Goal: Check status

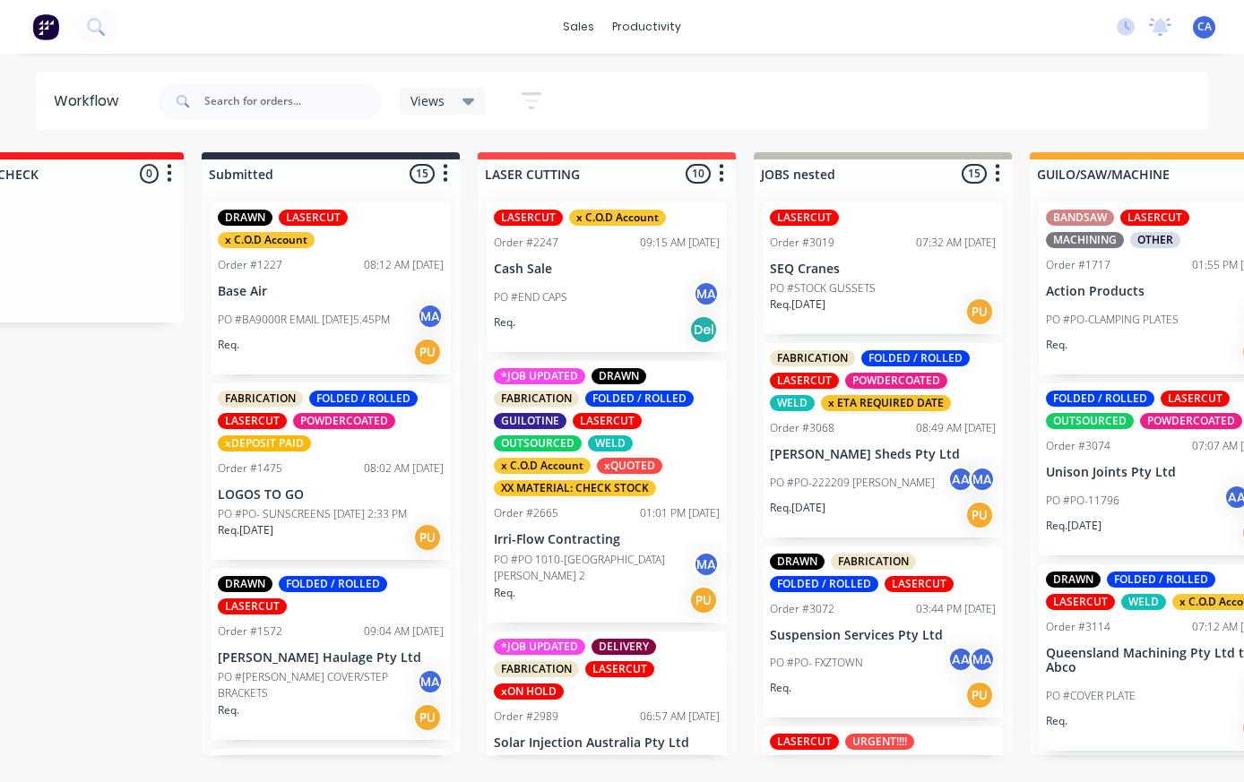
scroll to position [175, 0]
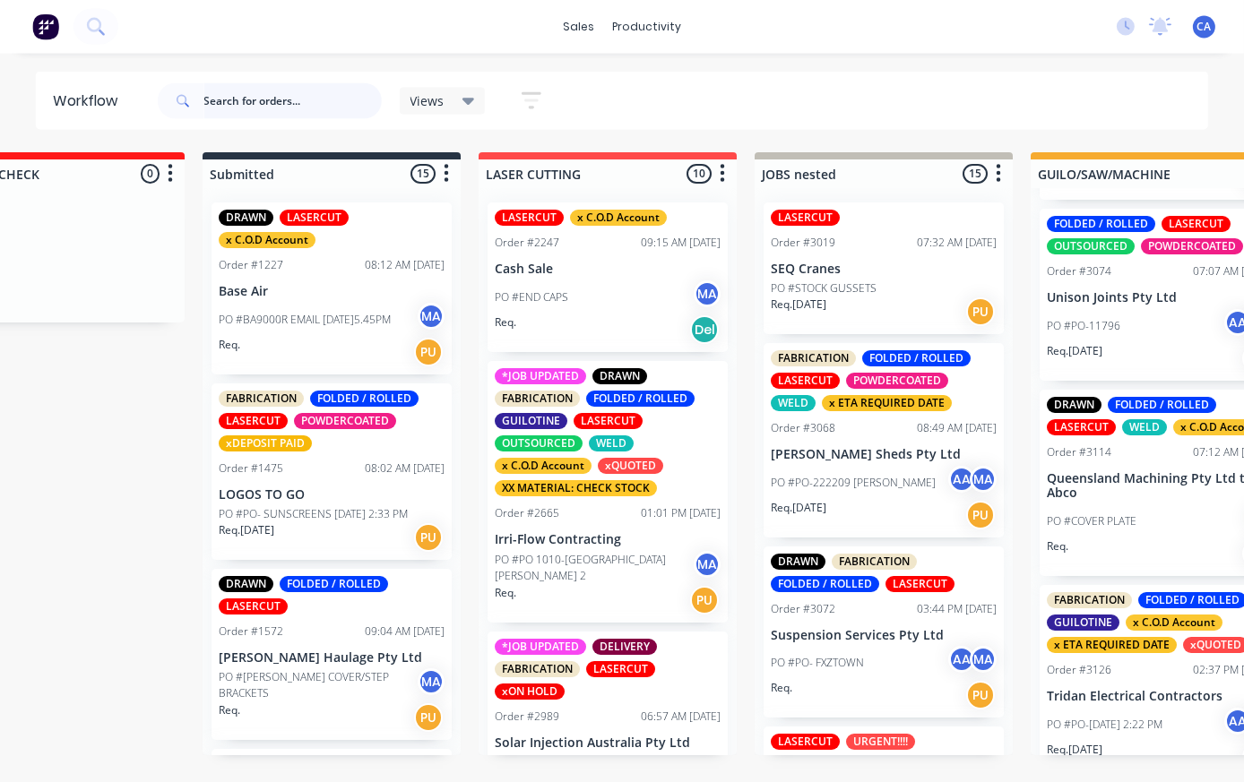
click at [231, 97] on input "text" at bounding box center [292, 101] width 177 height 36
type input "[PERSON_NAME]"
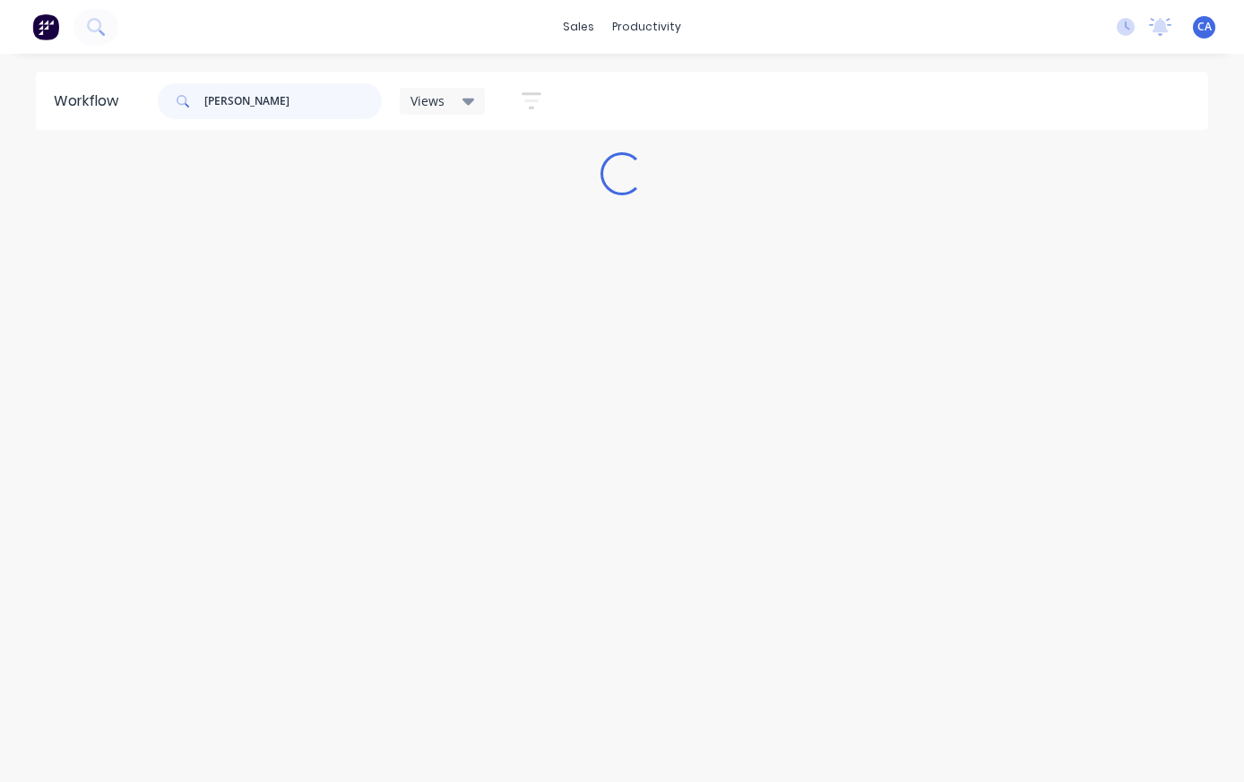
scroll to position [0, 0]
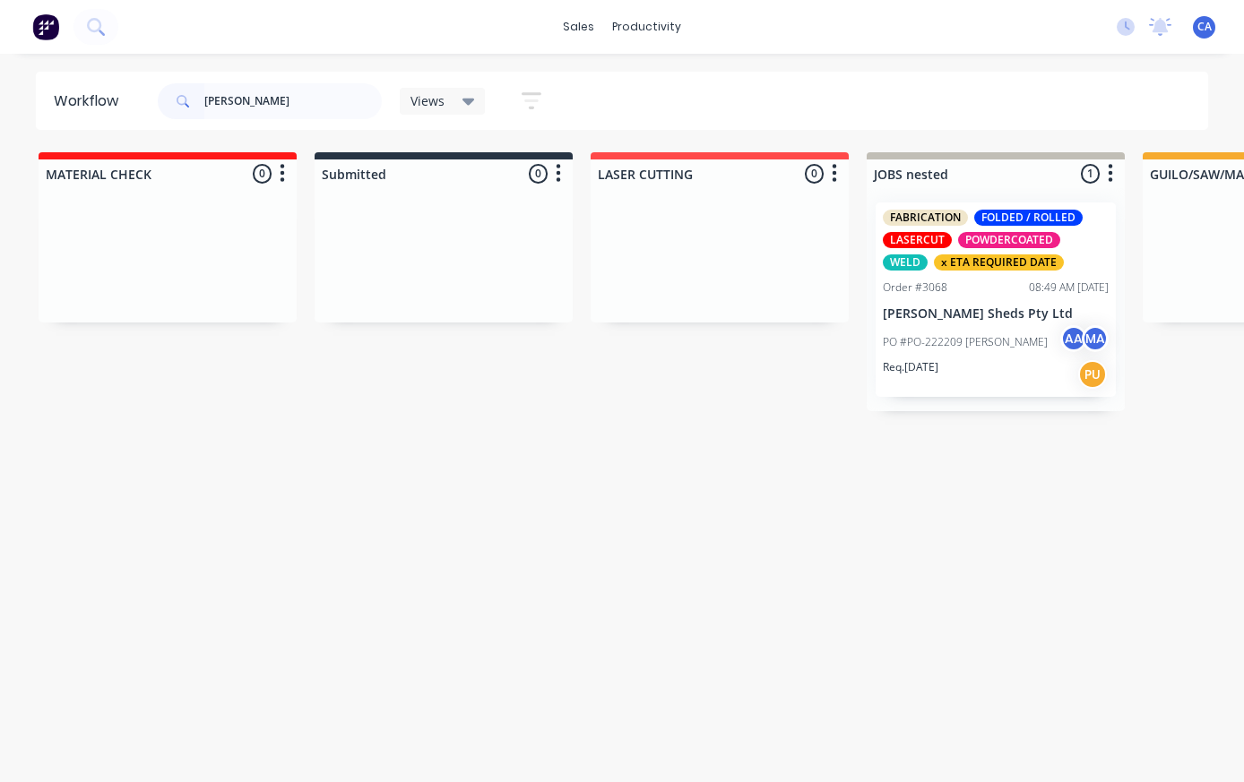
click at [1019, 383] on div "Req. [DATE] PU" at bounding box center [995, 374] width 226 height 30
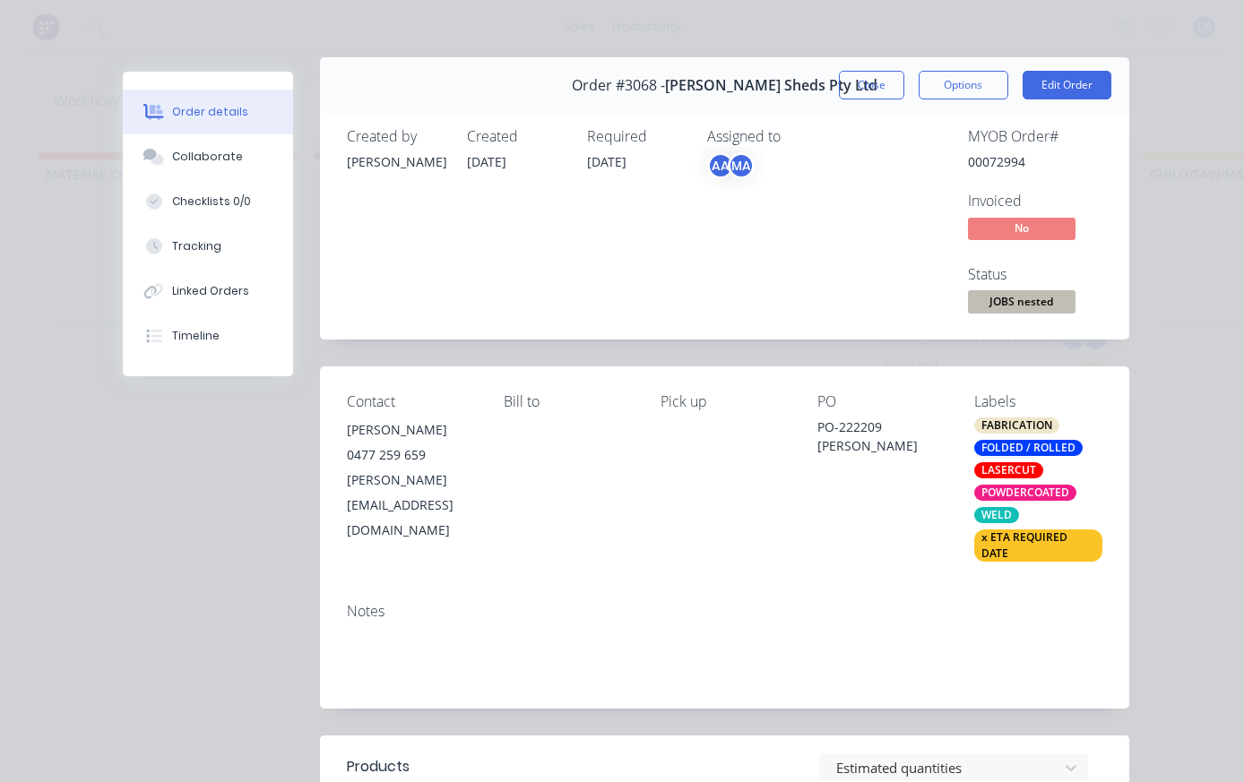
scroll to position [15, 0]
click at [166, 157] on div at bounding box center [154, 157] width 27 height 16
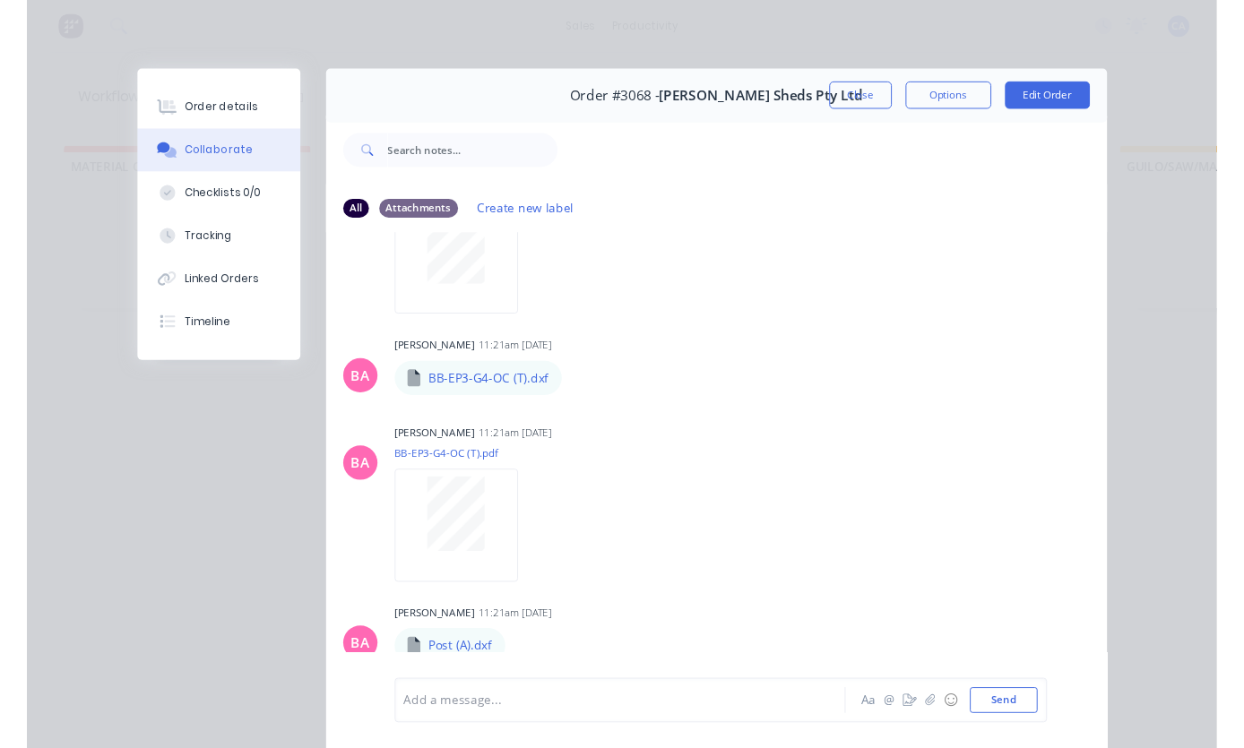
scroll to position [642, 0]
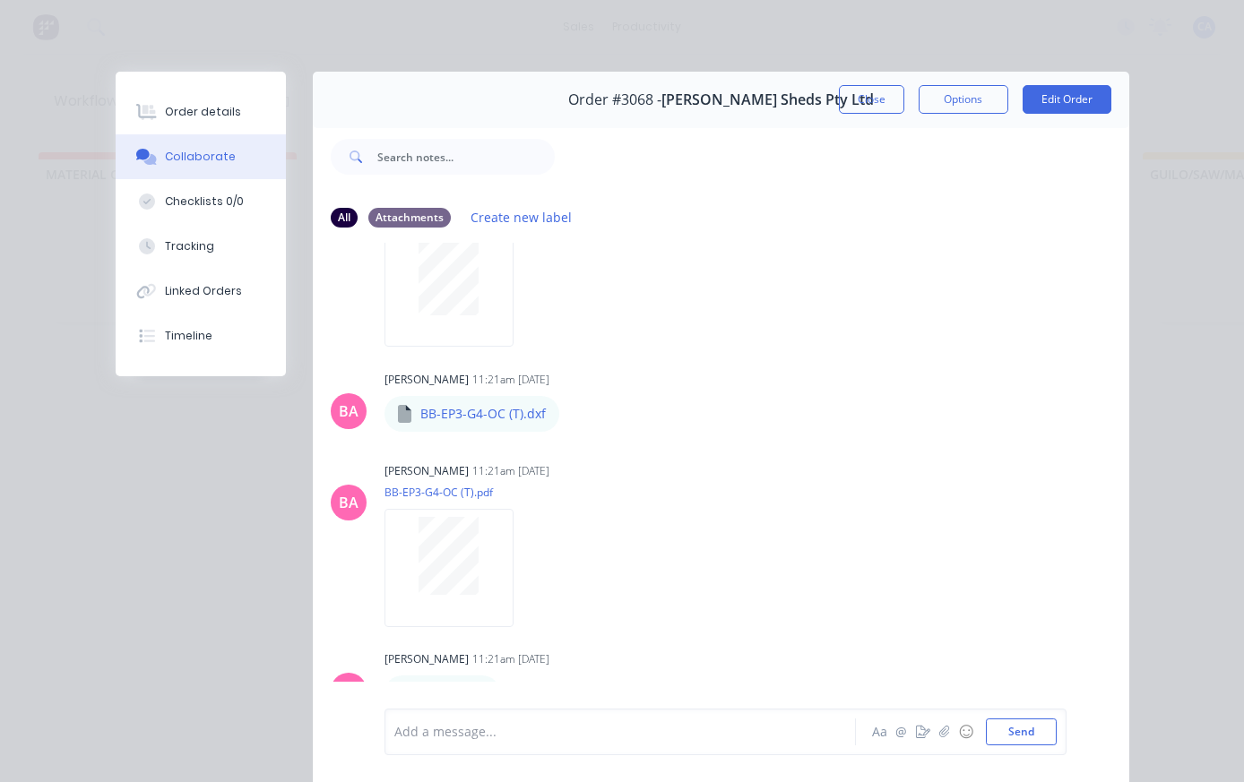
click at [416, 315] on div at bounding box center [448, 276] width 113 height 78
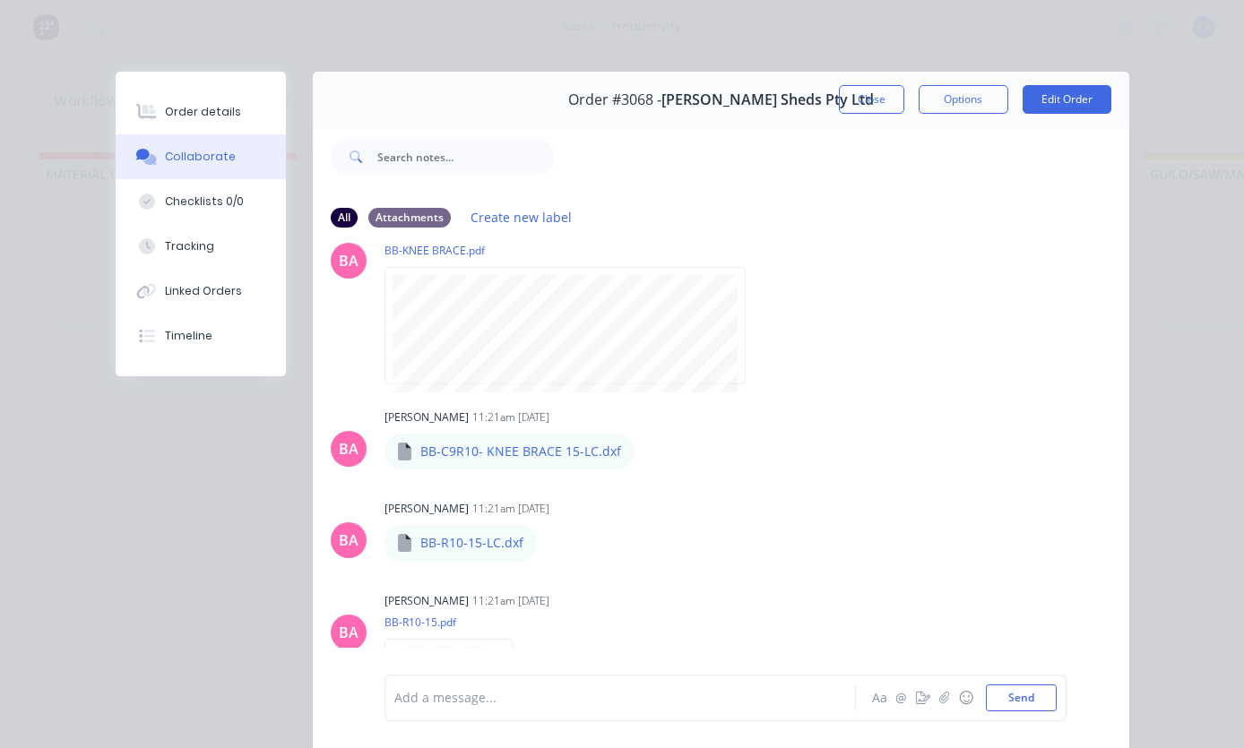
scroll to position [2471, 0]
click at [151, 114] on icon at bounding box center [149, 112] width 14 height 15
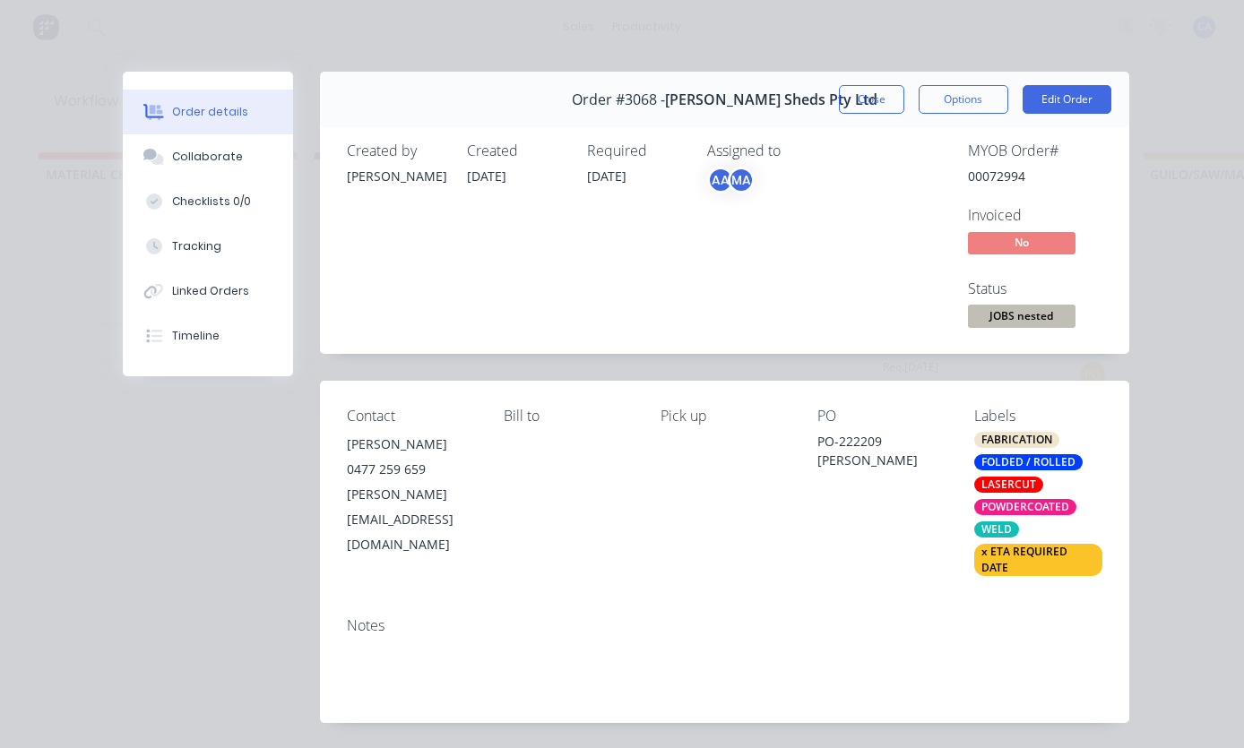
click at [168, 235] on button "Tracking" at bounding box center [208, 246] width 170 height 45
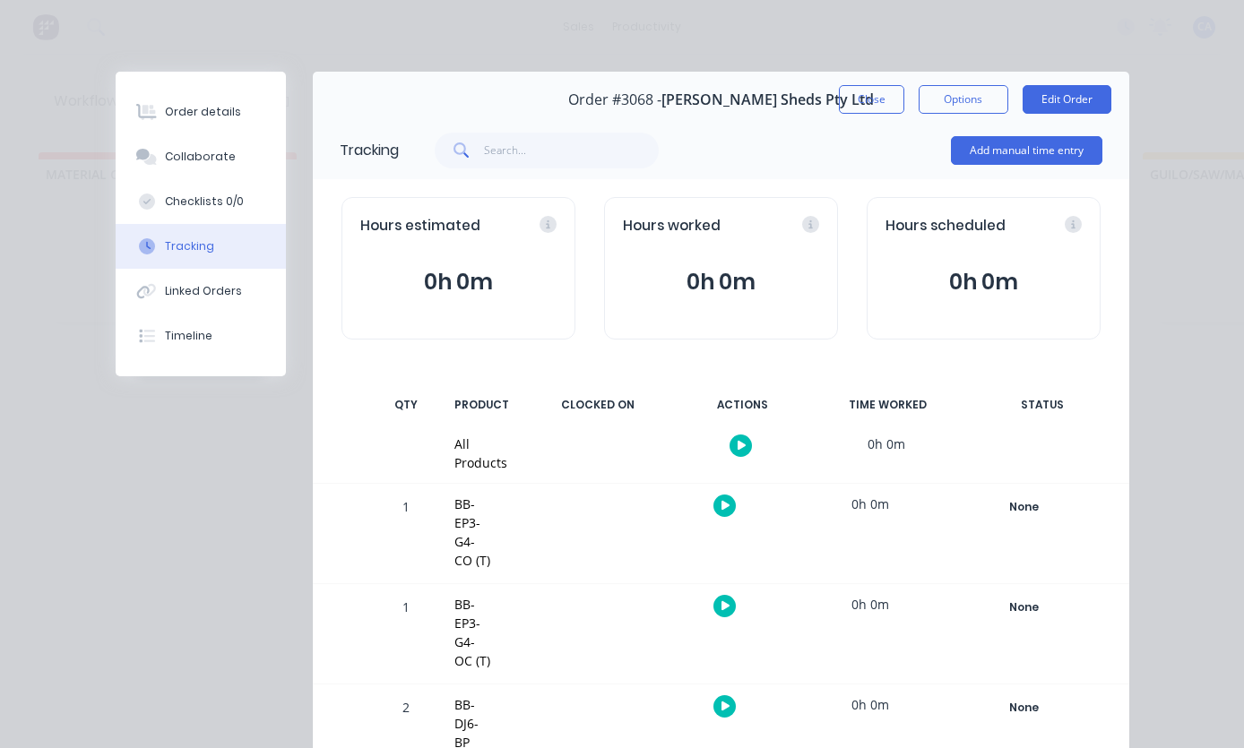
click at [158, 164] on div at bounding box center [146, 157] width 27 height 16
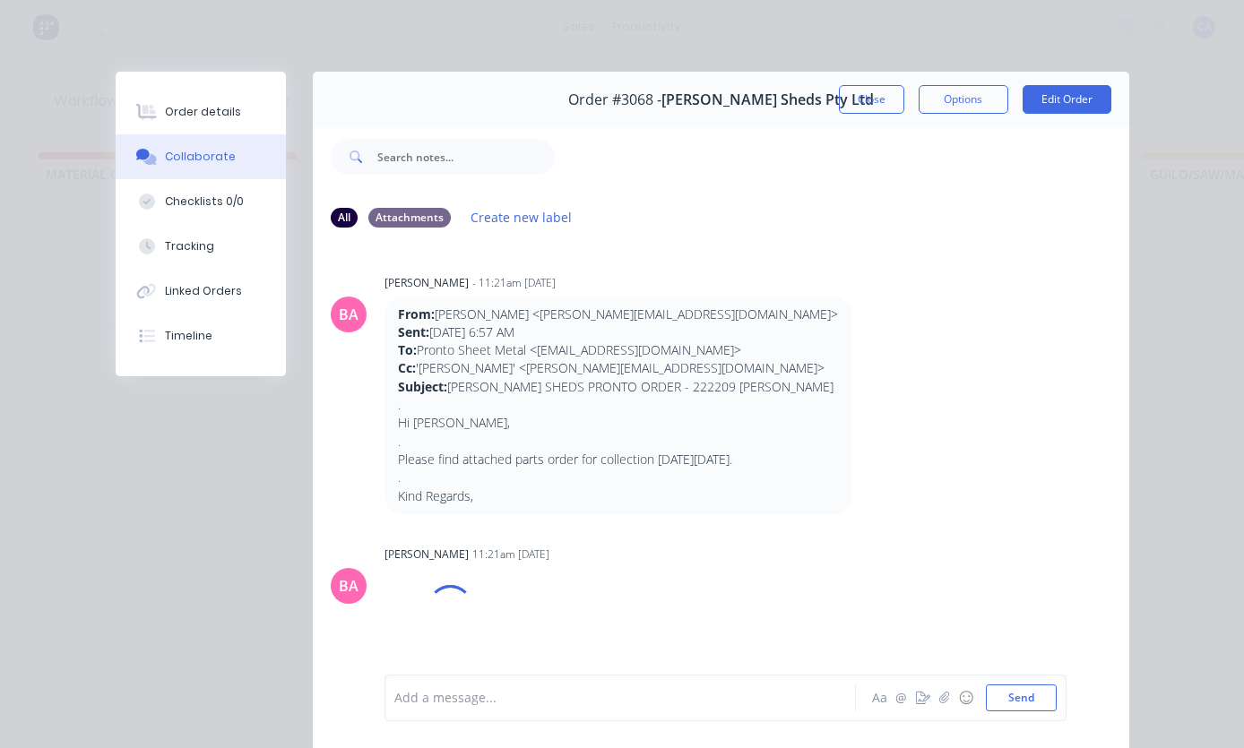
click at [157, 164] on div at bounding box center [146, 157] width 27 height 16
click at [172, 116] on div "Order details" at bounding box center [203, 112] width 76 height 16
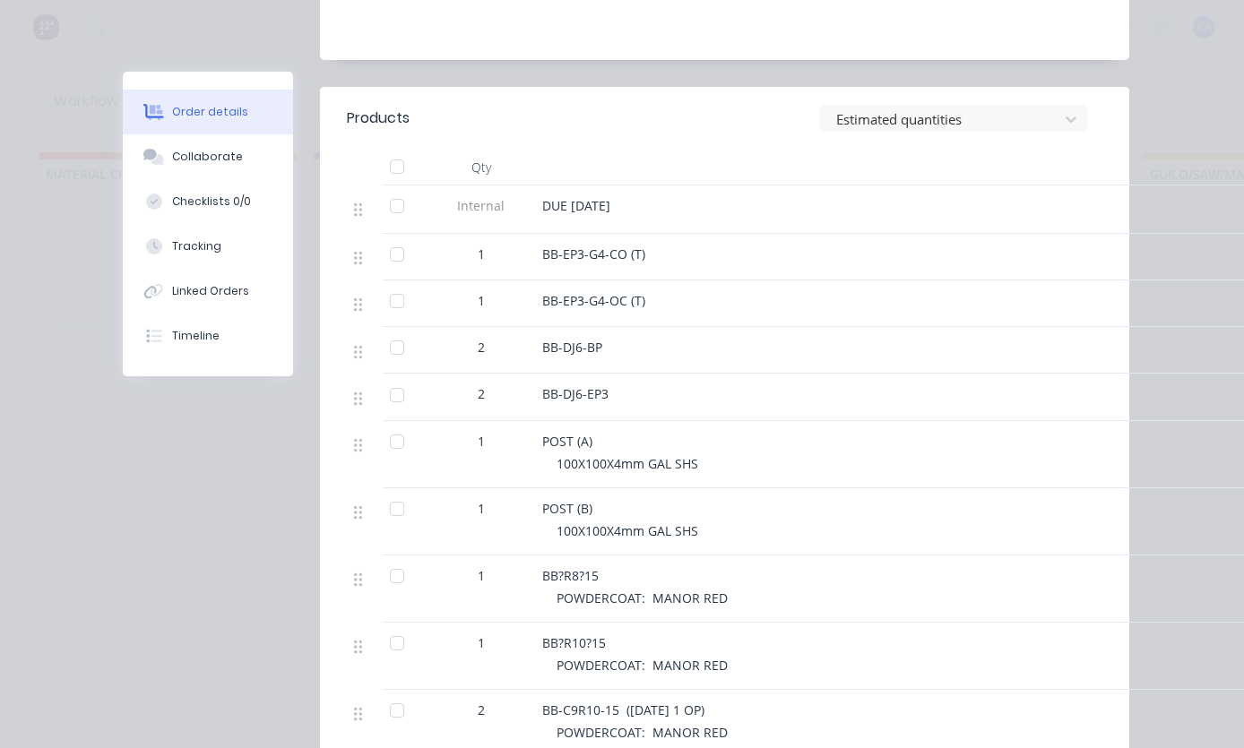
scroll to position [656, 0]
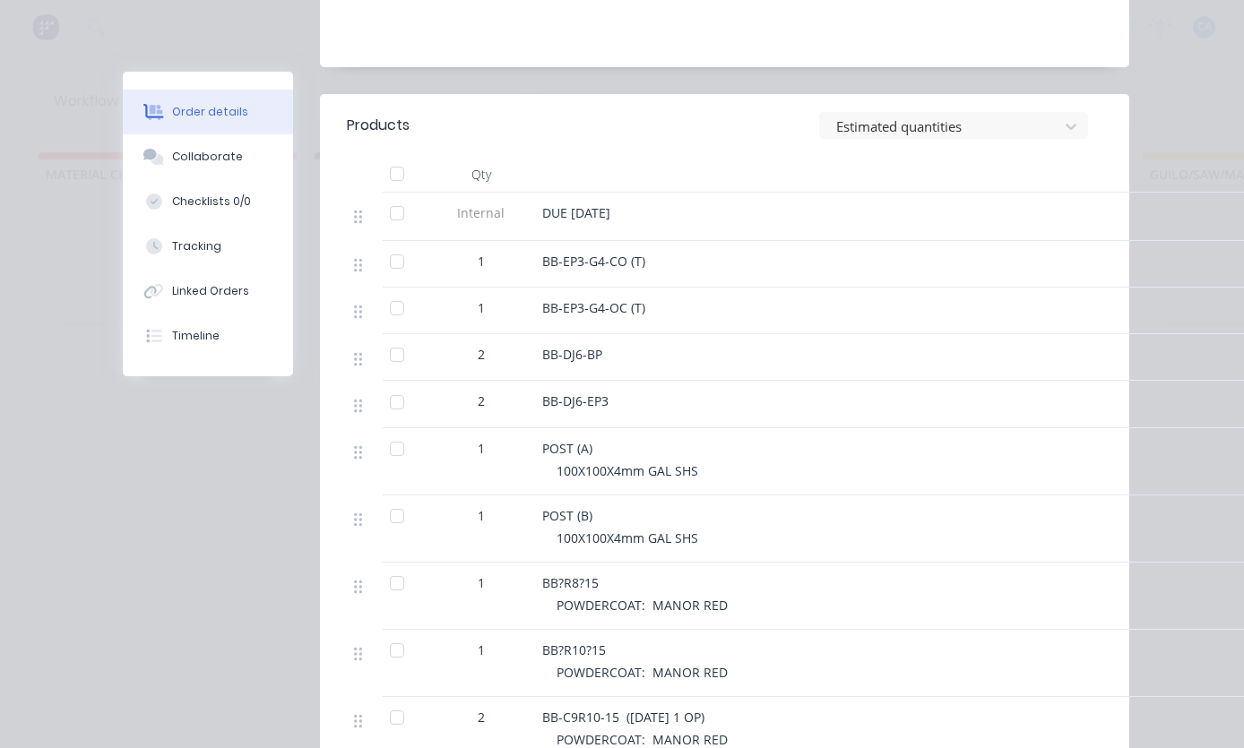
click at [184, 237] on button "Tracking" at bounding box center [208, 246] width 170 height 45
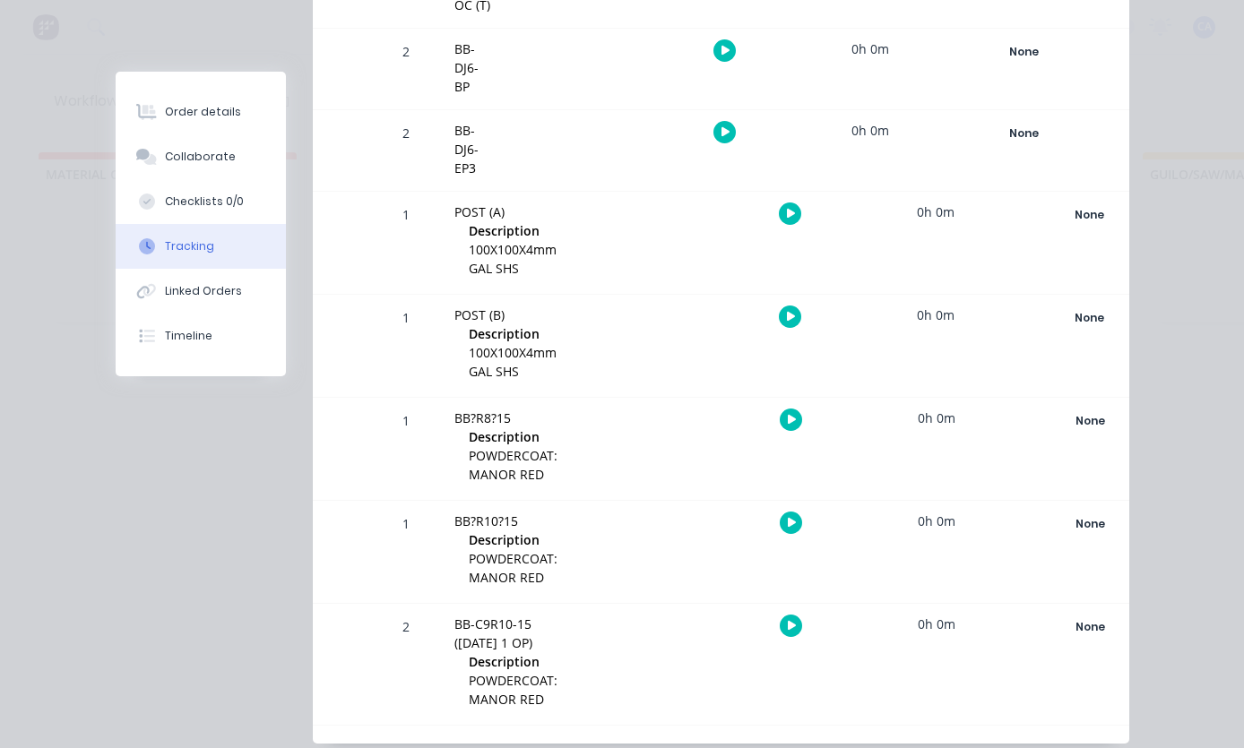
scroll to position [0, 0]
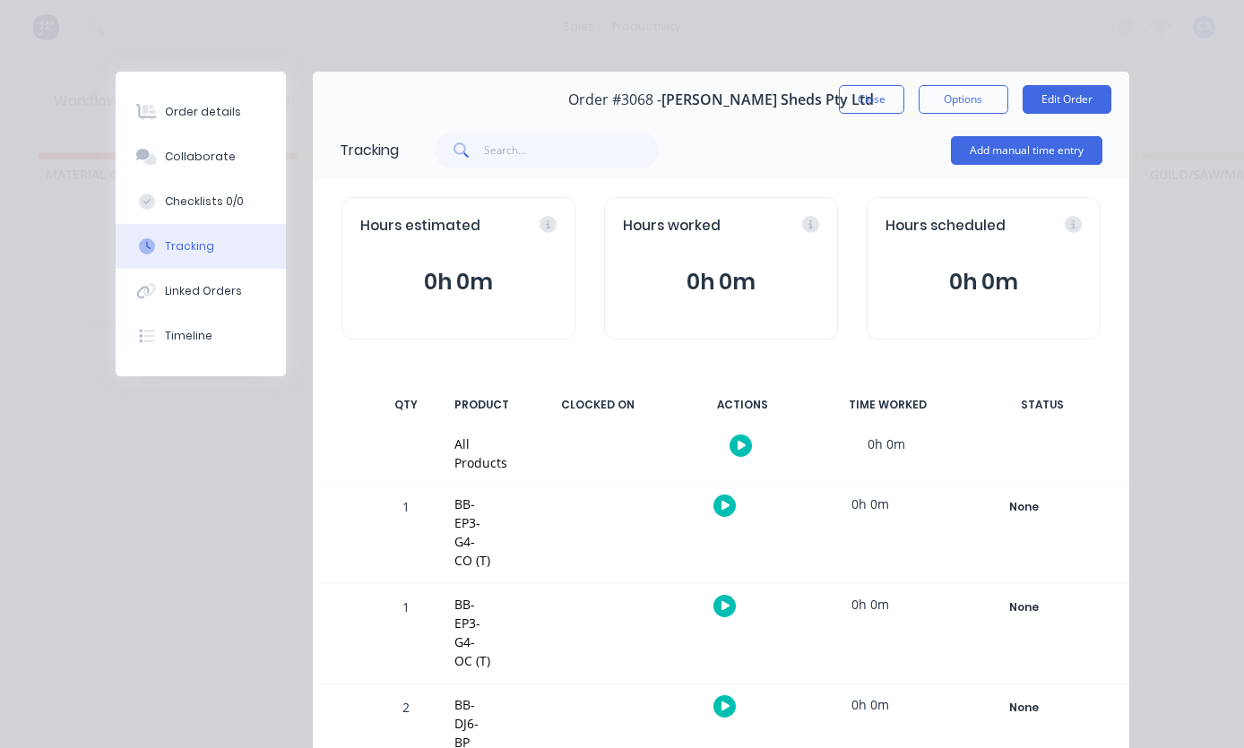
click at [157, 159] on div at bounding box center [146, 157] width 27 height 16
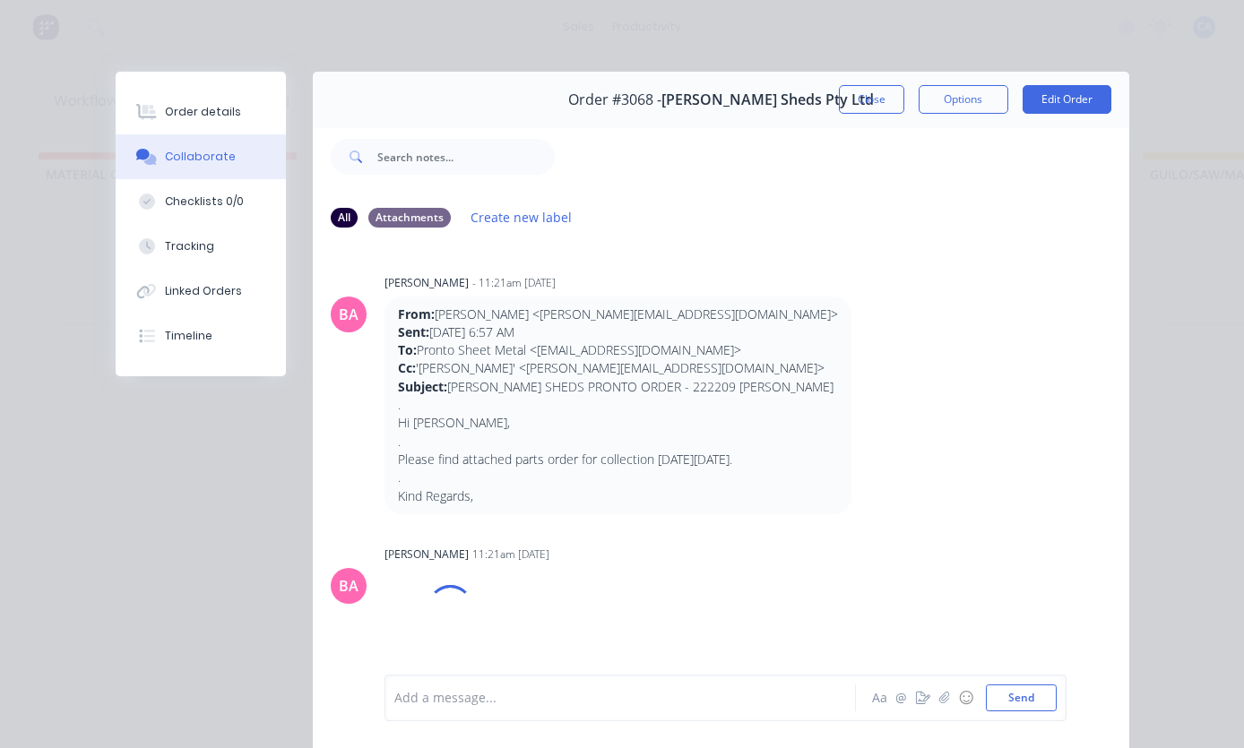
click at [159, 109] on div at bounding box center [146, 112] width 27 height 16
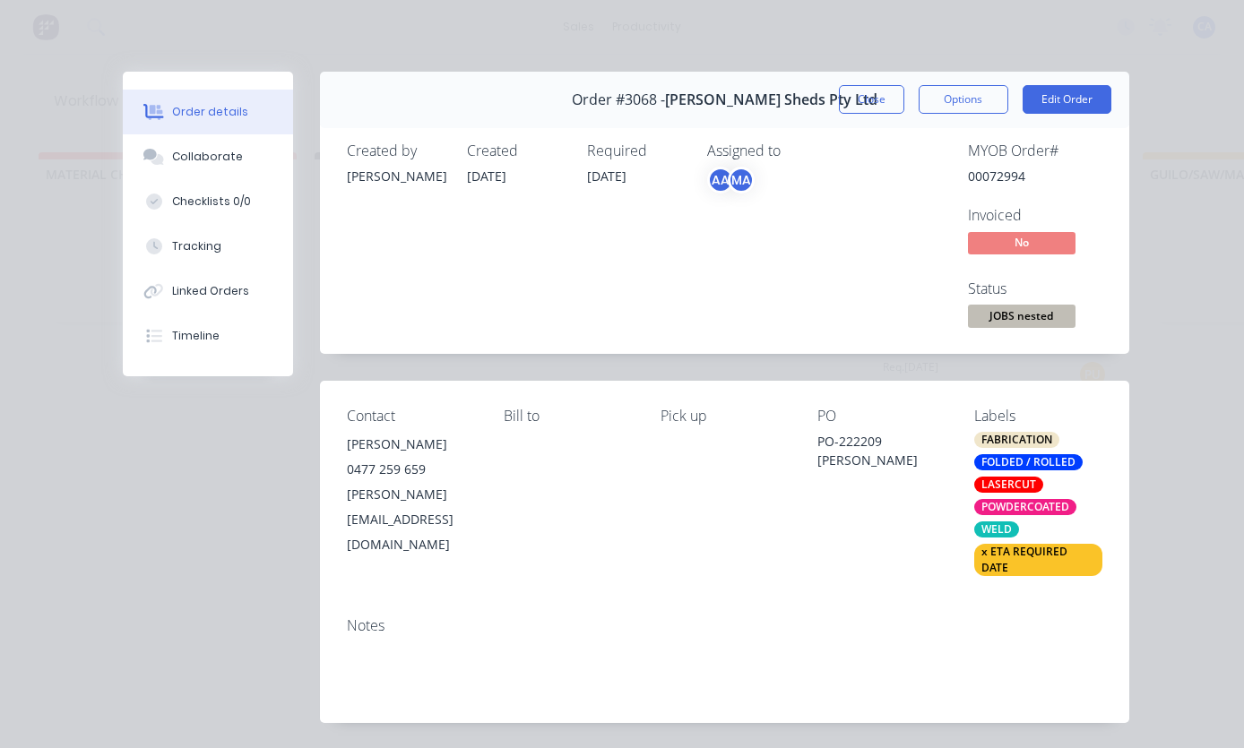
click at [157, 154] on icon at bounding box center [153, 157] width 21 height 16
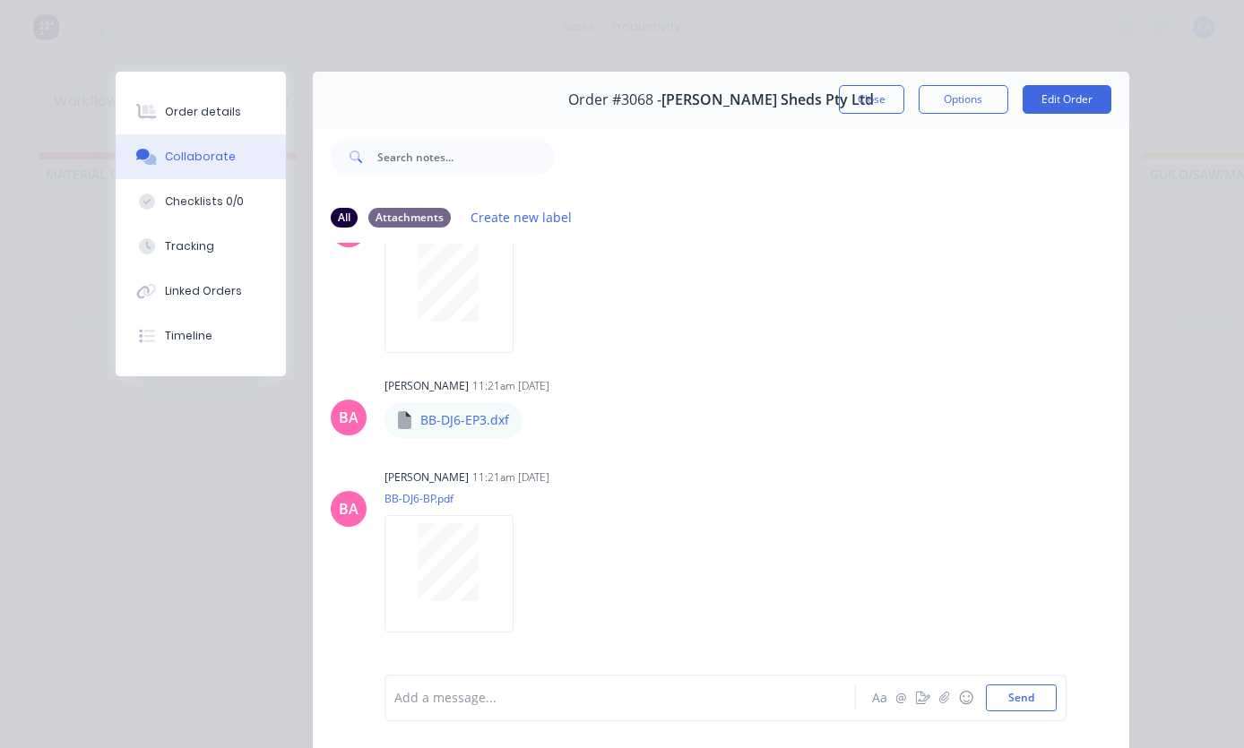
scroll to position [1193, 0]
click at [220, 99] on button "Order details" at bounding box center [201, 112] width 170 height 45
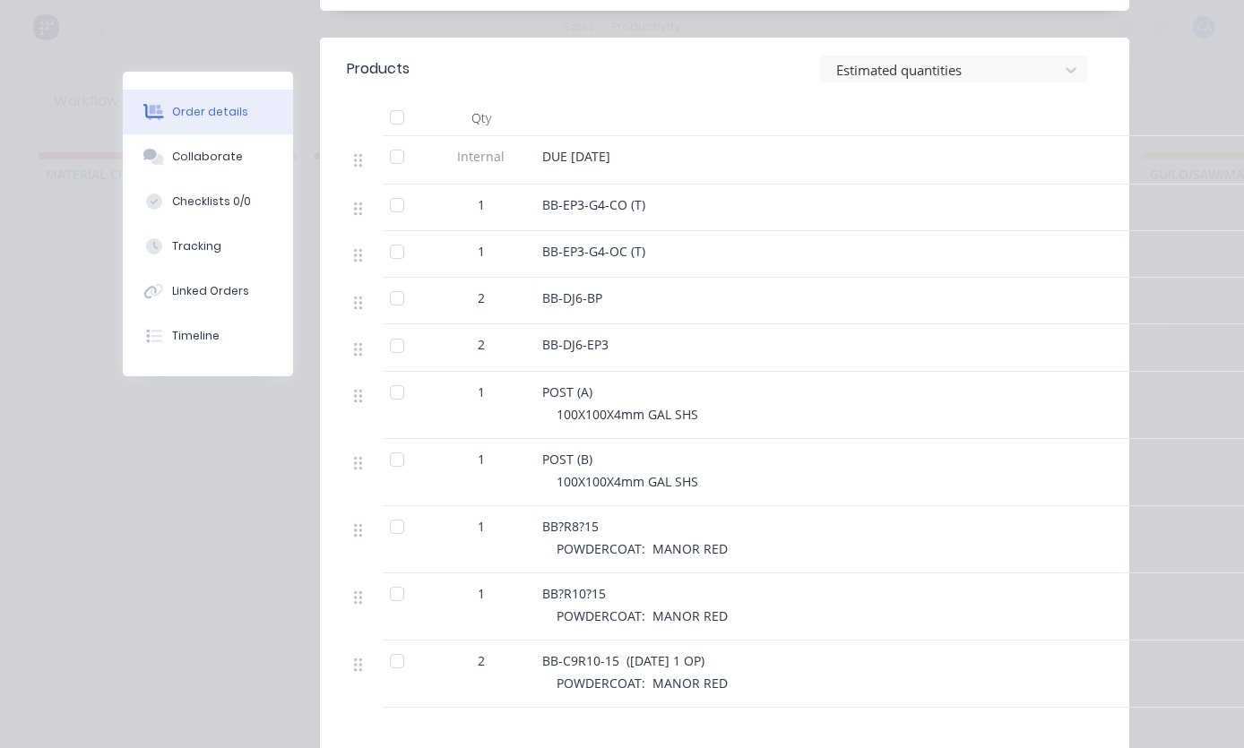
scroll to position [713, 0]
click at [248, 242] on button "Tracking" at bounding box center [208, 246] width 170 height 45
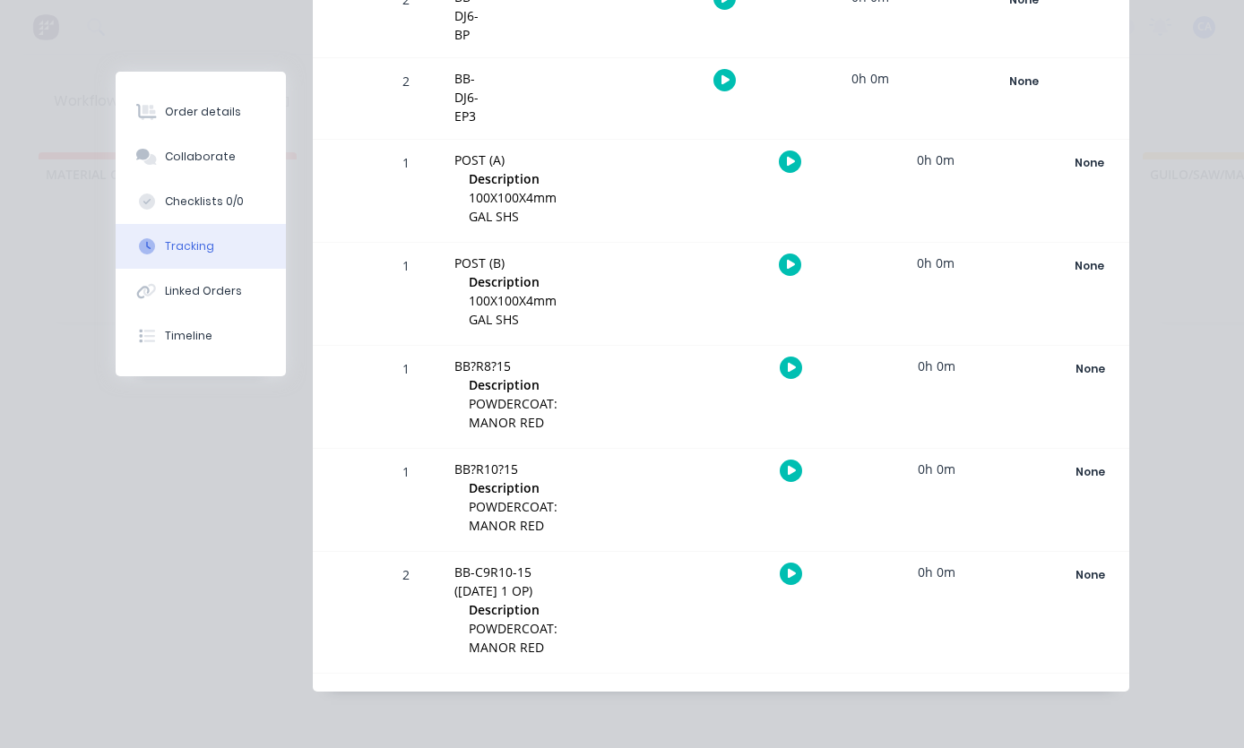
scroll to position [0, 0]
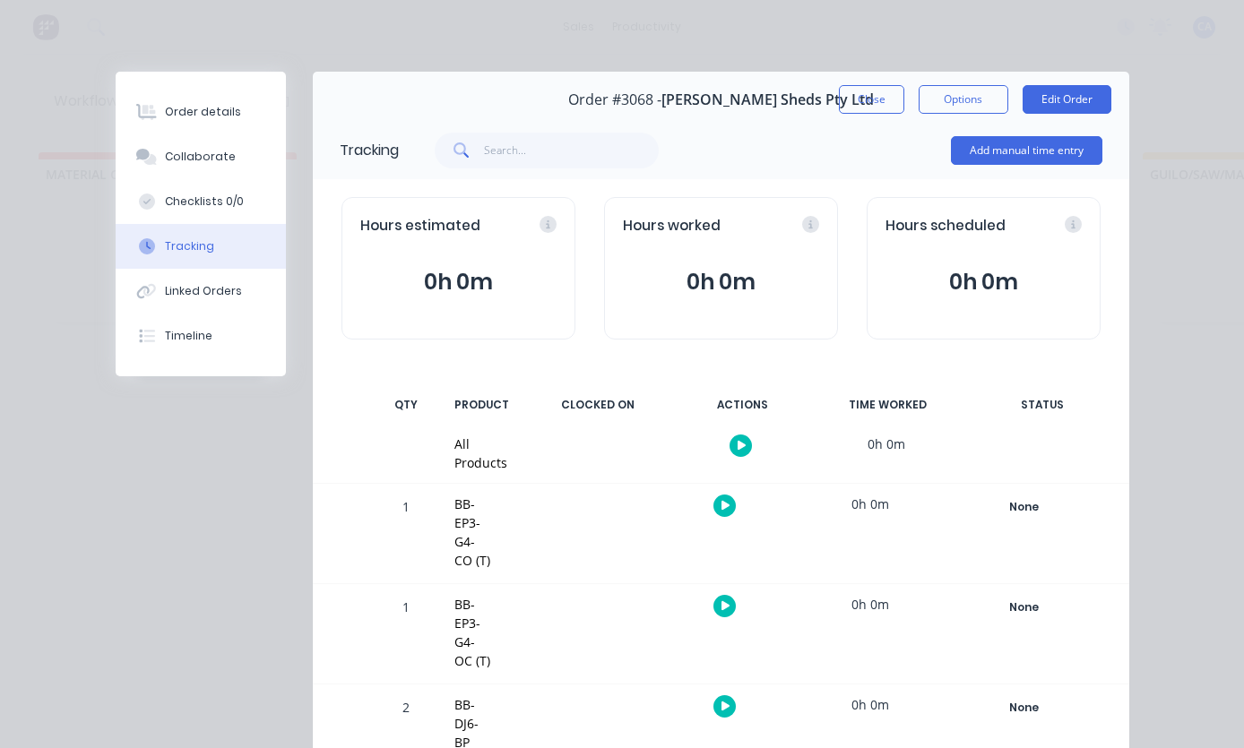
click at [245, 199] on button "Checklists 0/0" at bounding box center [201, 201] width 170 height 45
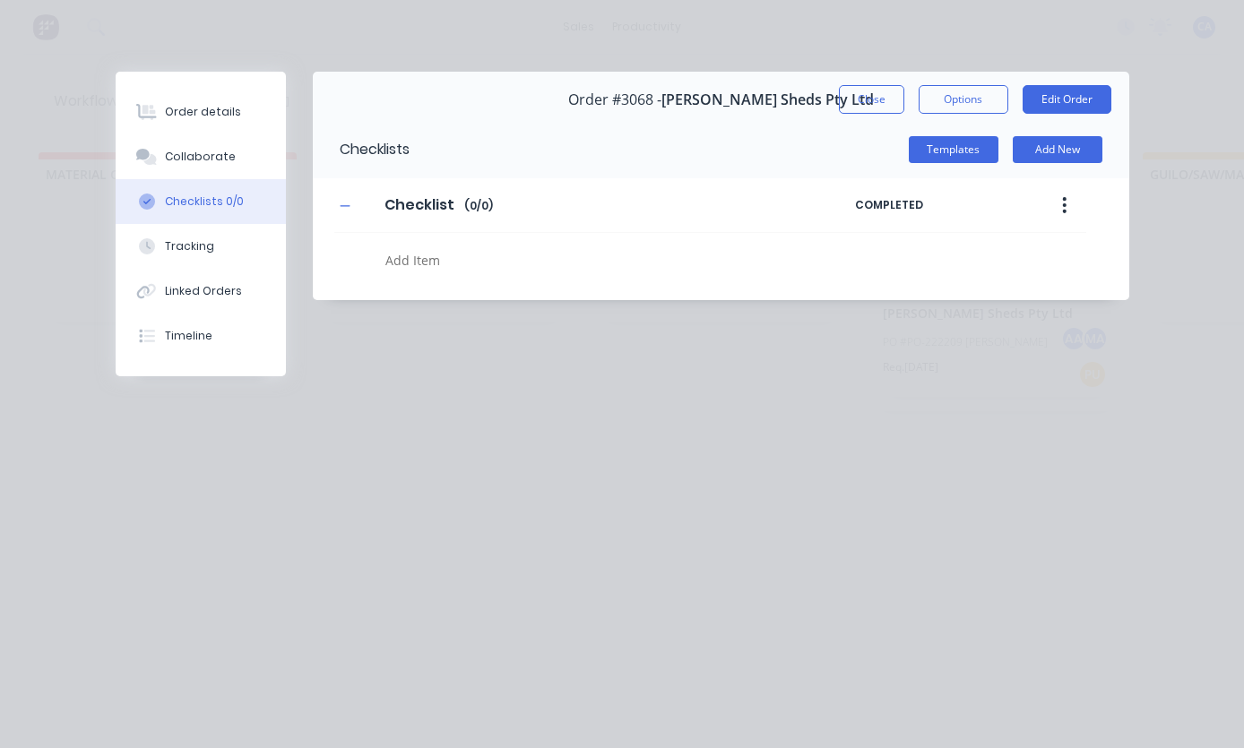
click at [211, 168] on button "Collaborate" at bounding box center [201, 156] width 170 height 45
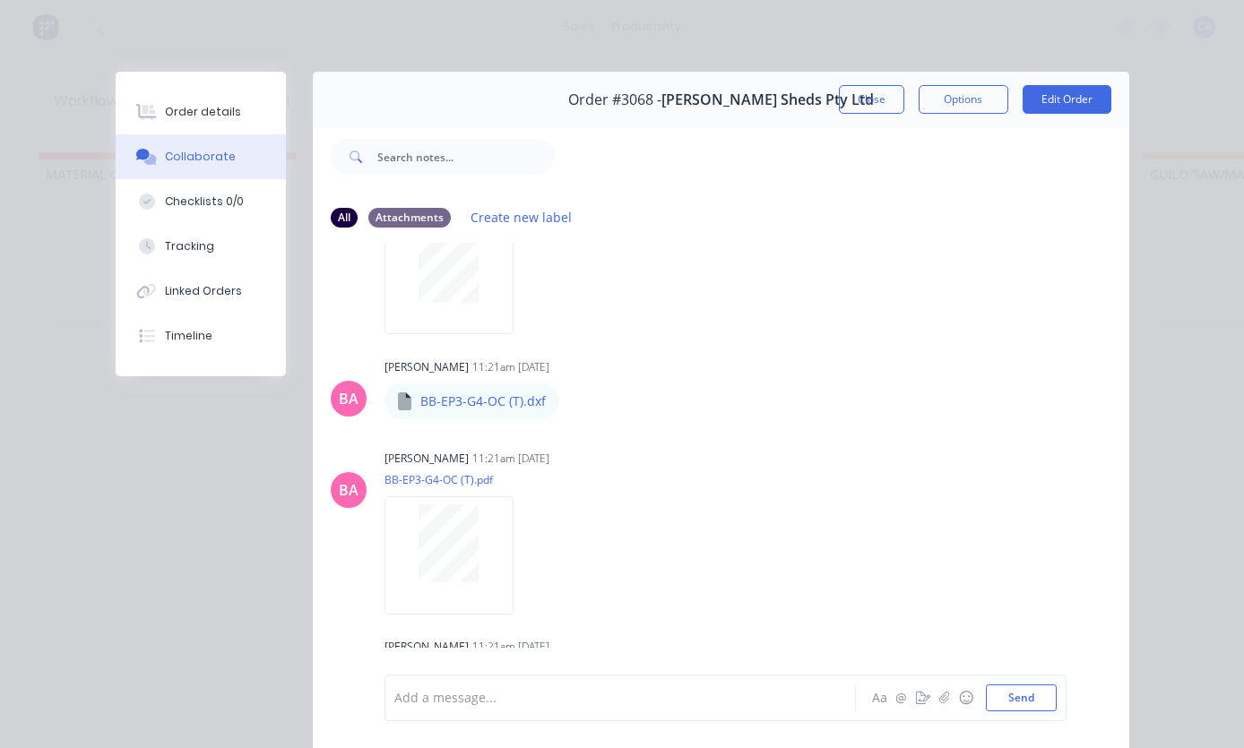
scroll to position [653, 0]
click at [510, 14] on div "Order details Collaborate Checklists 0/0 Tracking Linked Orders Timeline Order …" at bounding box center [622, 374] width 1244 height 748
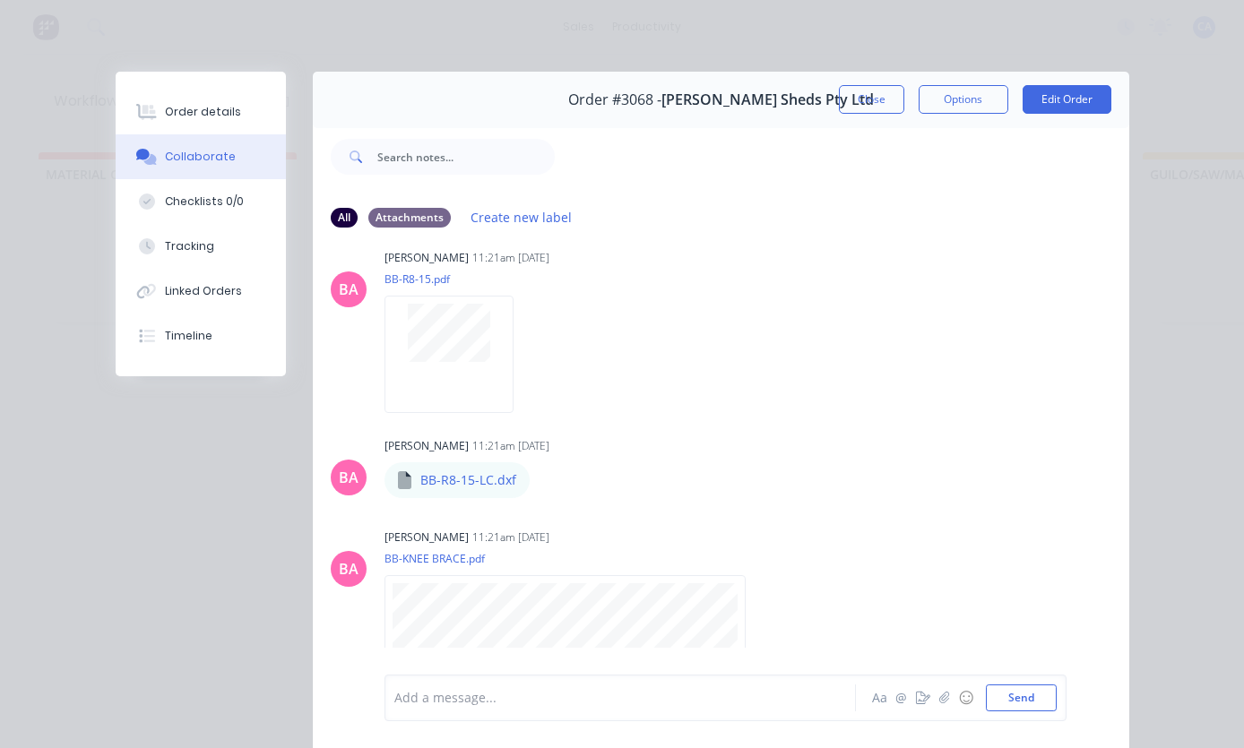
scroll to position [2143, 0]
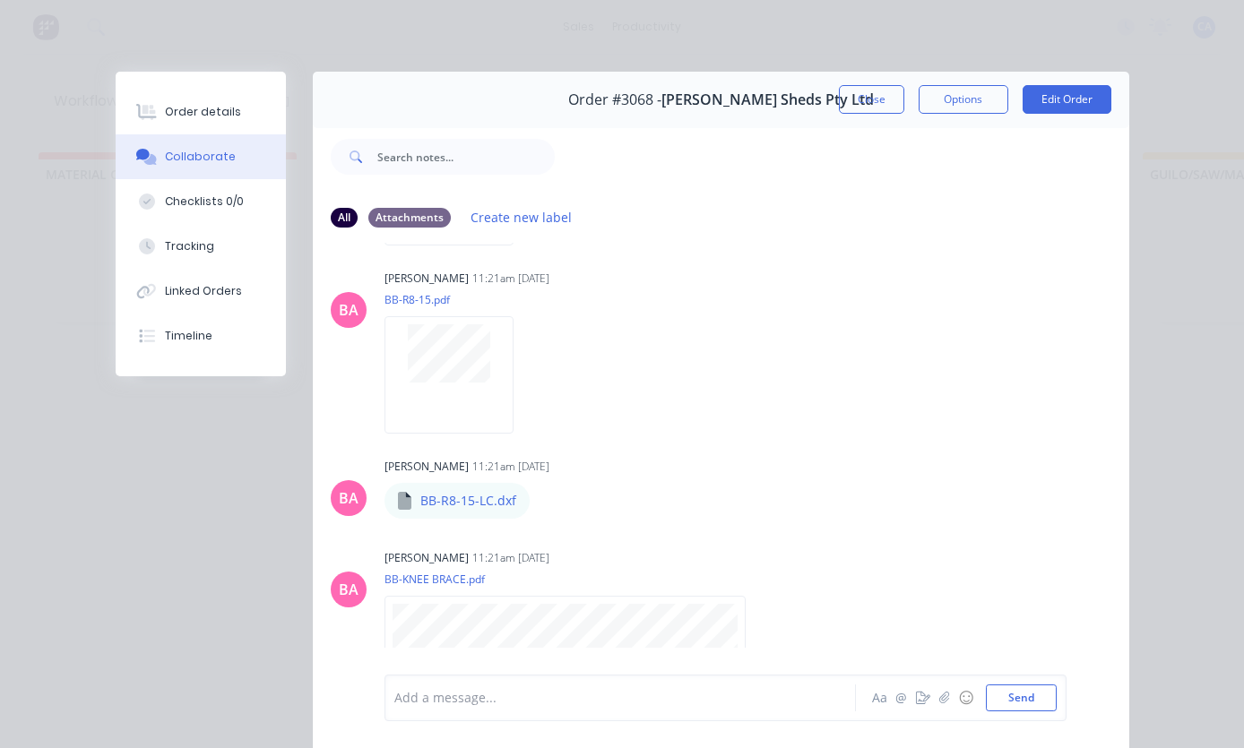
click at [237, 108] on div "Order details" at bounding box center [203, 112] width 76 height 16
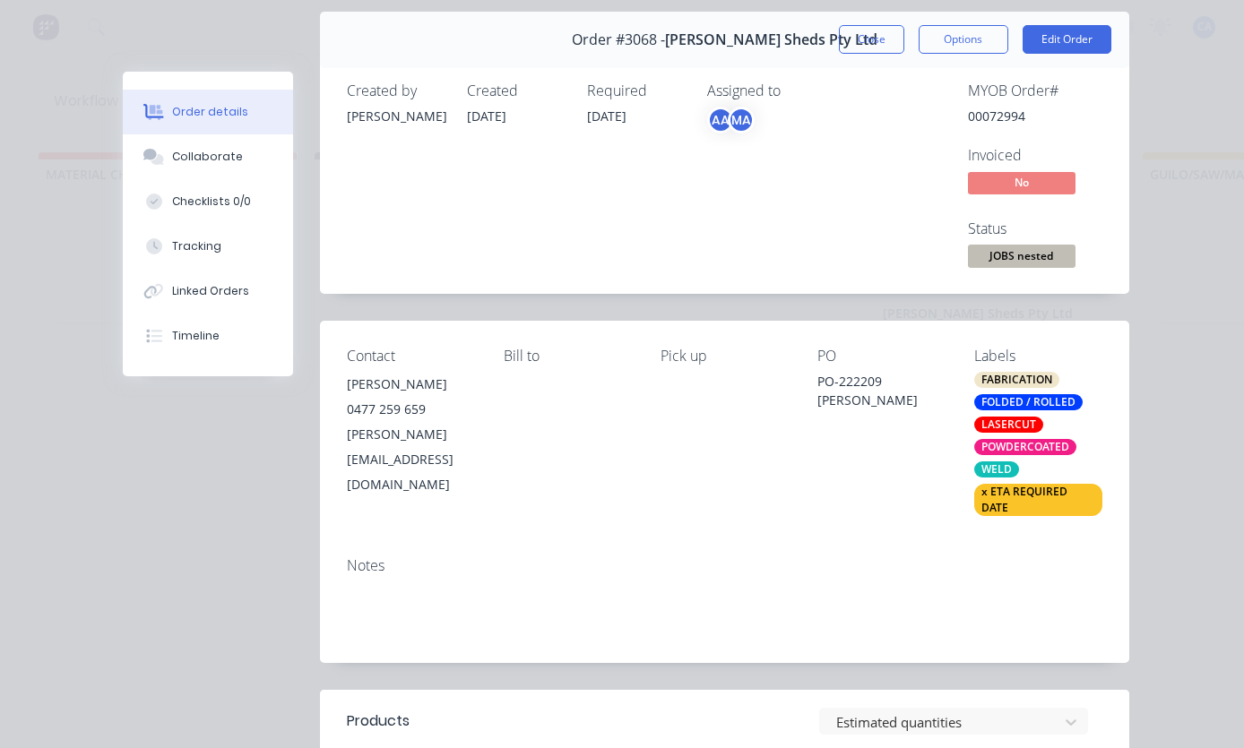
scroll to position [42, 0]
